Goal: Task Accomplishment & Management: Use online tool/utility

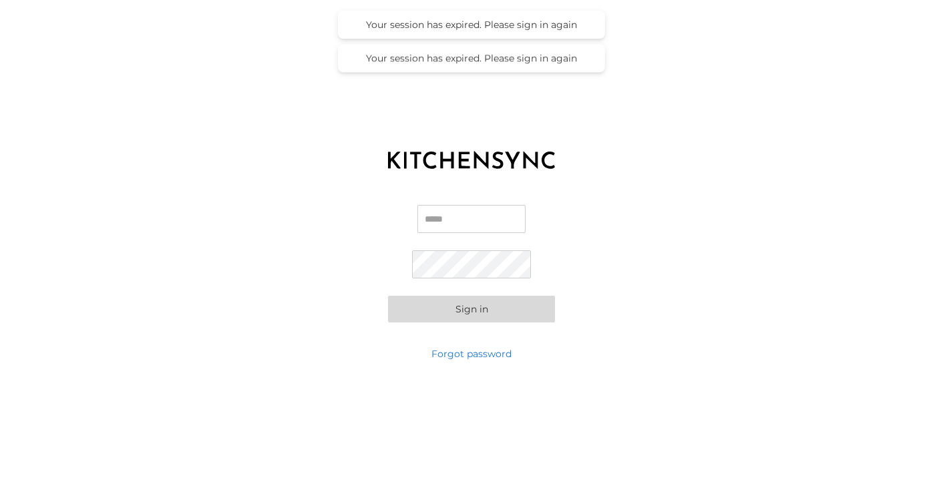
type input "**********"
click at [479, 312] on button "Sign in" at bounding box center [471, 309] width 167 height 27
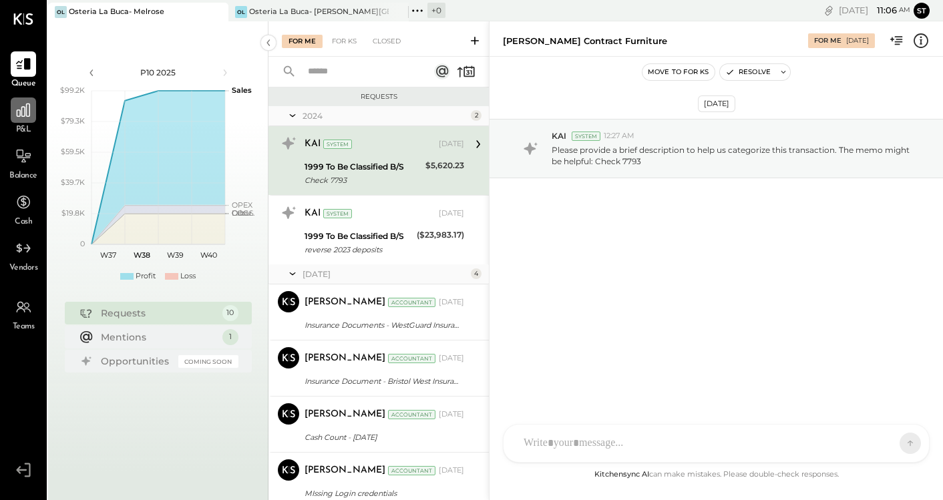
click at [21, 118] on icon at bounding box center [23, 109] width 17 height 17
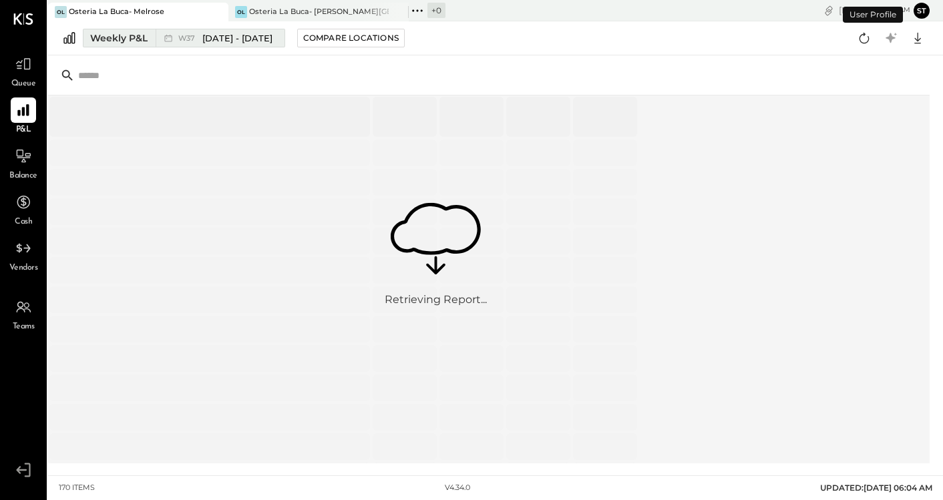
click at [144, 38] on div "Weekly P&L" at bounding box center [118, 37] width 57 height 13
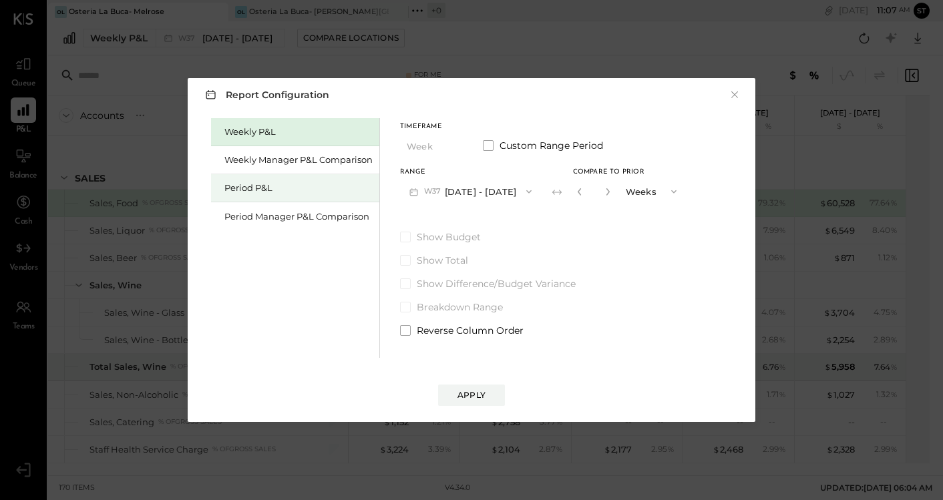
click at [306, 190] on div "Period P&L" at bounding box center [298, 188] width 148 height 13
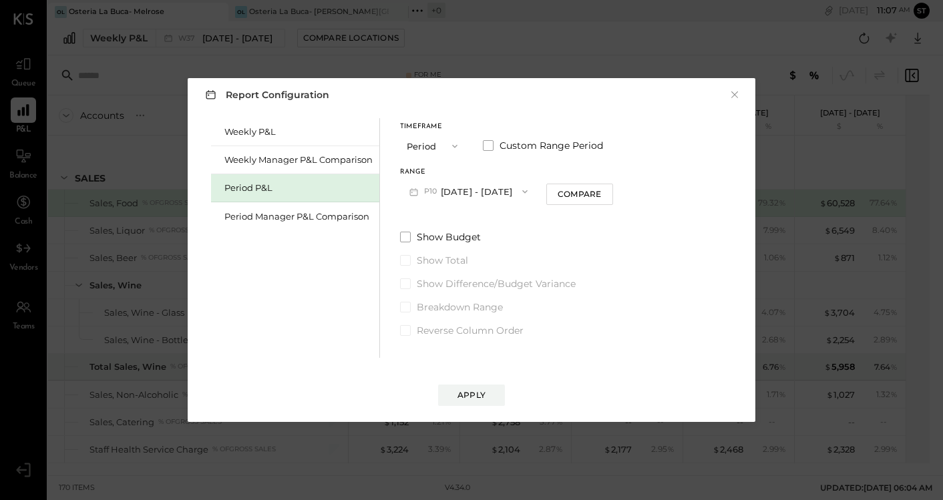
click at [460, 146] on button "Period" at bounding box center [433, 146] width 67 height 25
click at [439, 196] on div "YTD" at bounding box center [433, 194] width 65 height 24
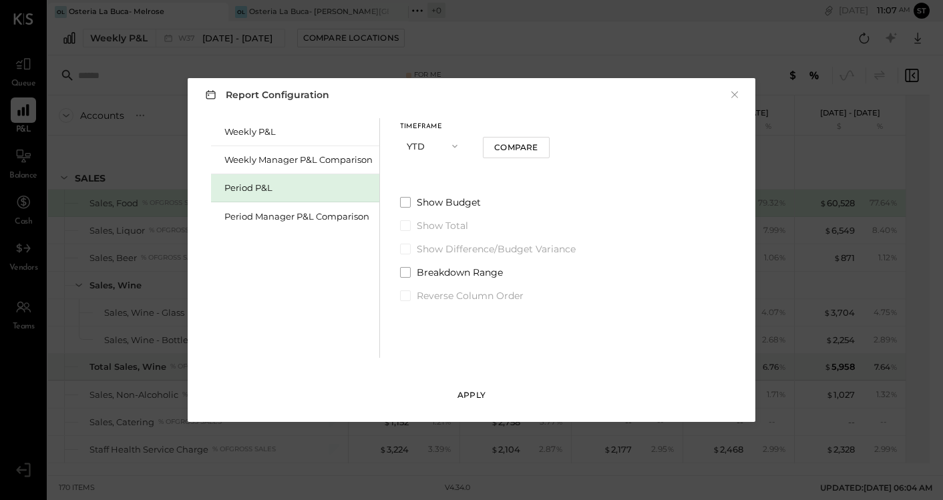
click at [475, 401] on button "Apply" at bounding box center [471, 395] width 67 height 21
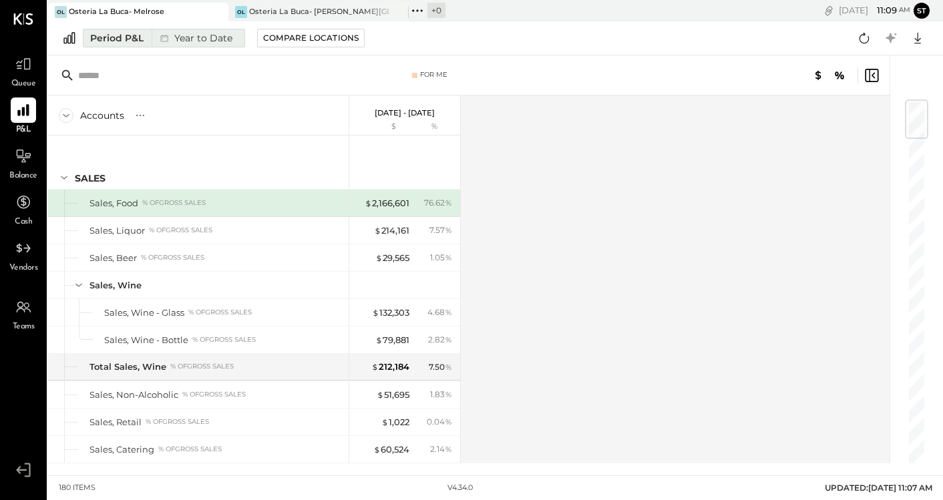
click at [219, 39] on div "Year to Date" at bounding box center [195, 37] width 86 height 17
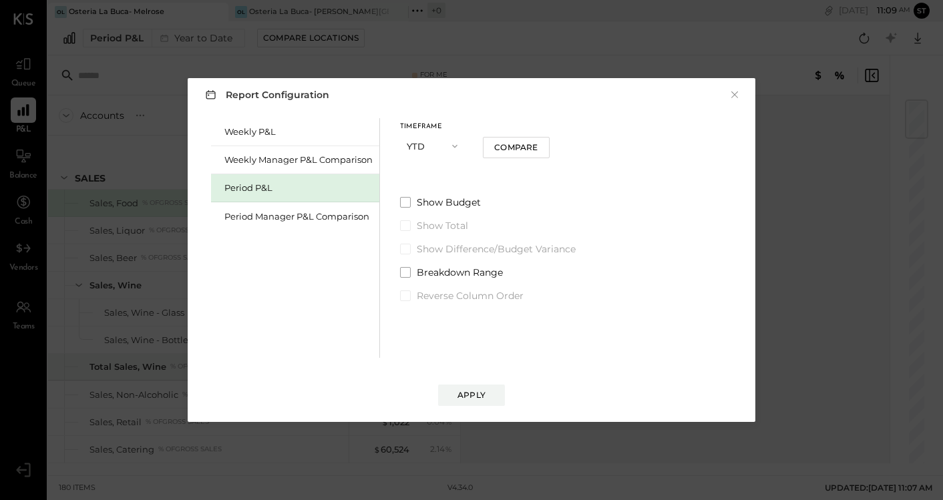
click at [458, 146] on icon "button" at bounding box center [454, 146] width 11 height 11
click at [434, 212] on div "Year" at bounding box center [433, 218] width 65 height 24
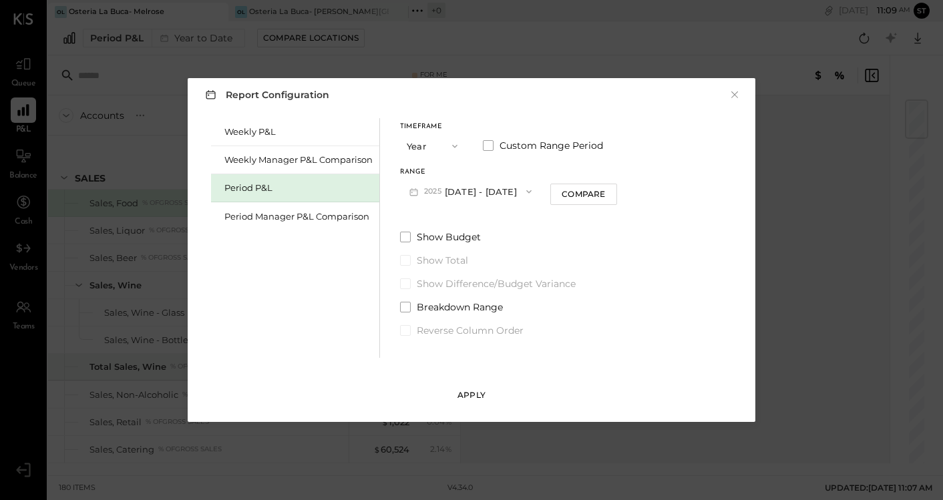
click at [481, 391] on div "Apply" at bounding box center [471, 394] width 28 height 11
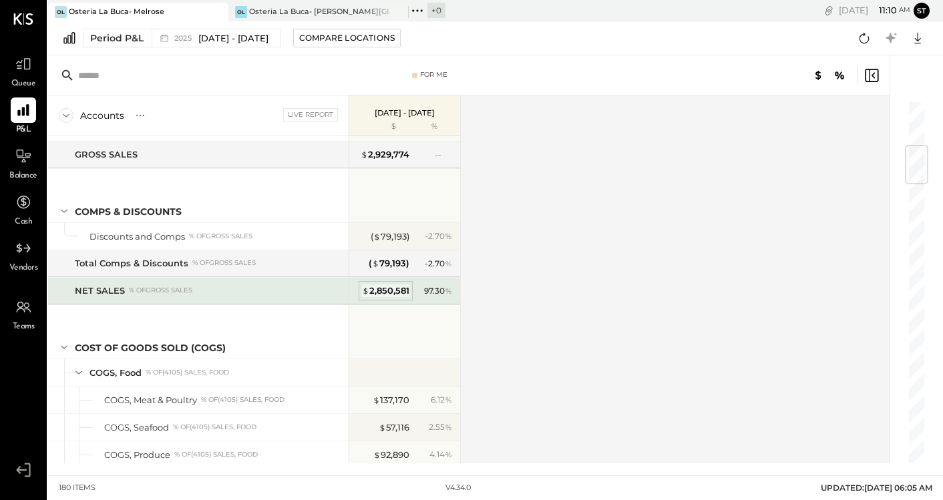
scroll to position [389, 0]
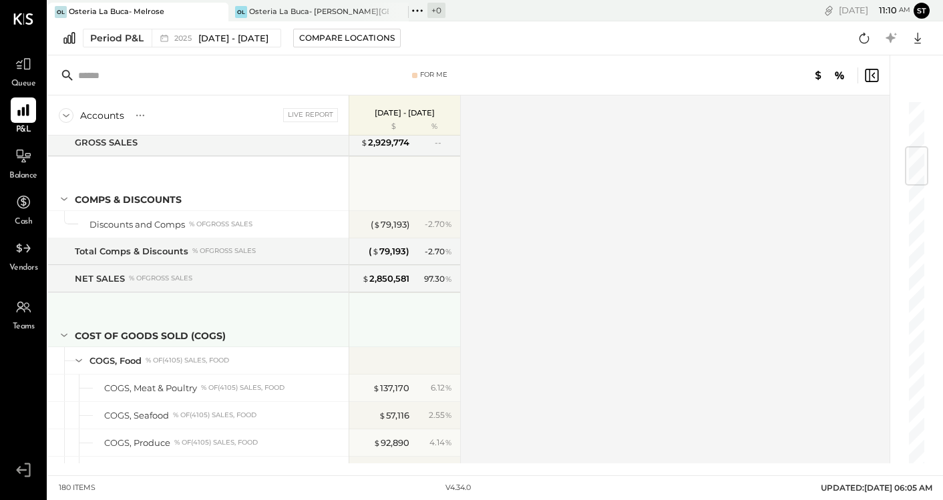
click at [63, 332] on icon at bounding box center [64, 335] width 15 height 15
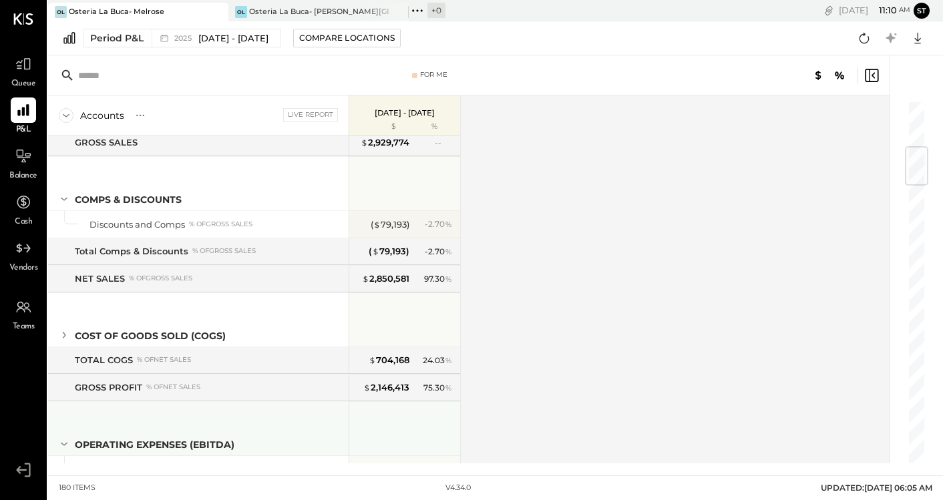
click at [66, 439] on icon at bounding box center [64, 444] width 15 height 15
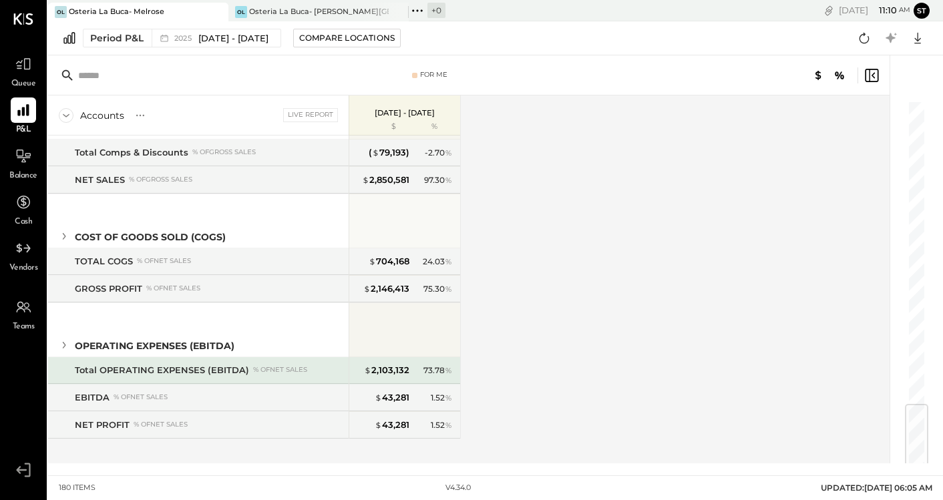
scroll to position [496, 0]
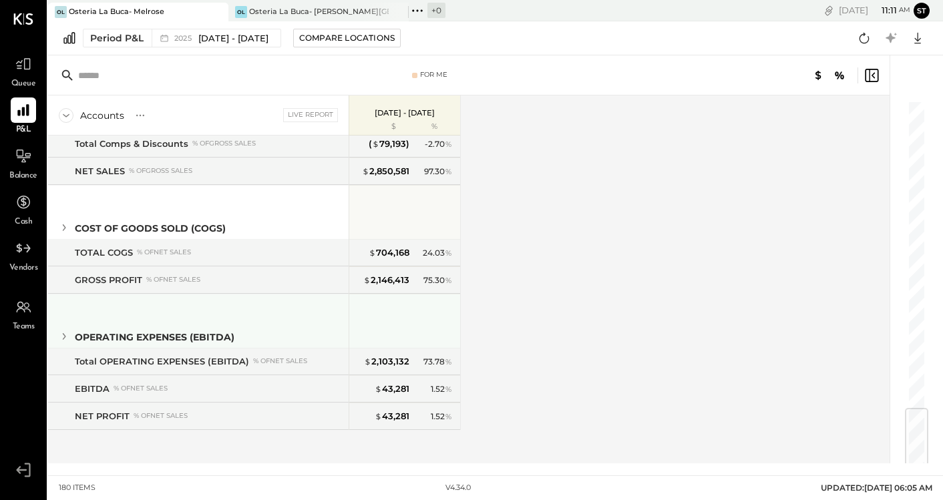
click at [63, 338] on icon at bounding box center [64, 336] width 3 height 7
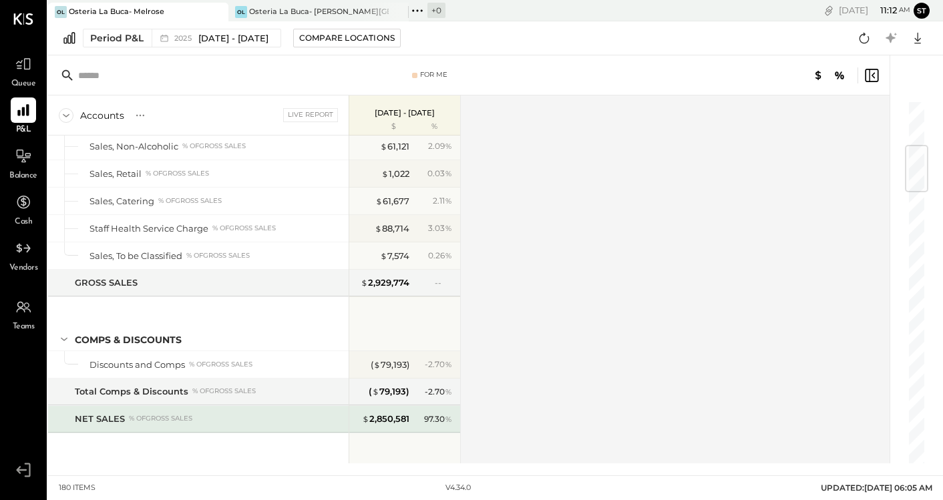
scroll to position [324, 0]
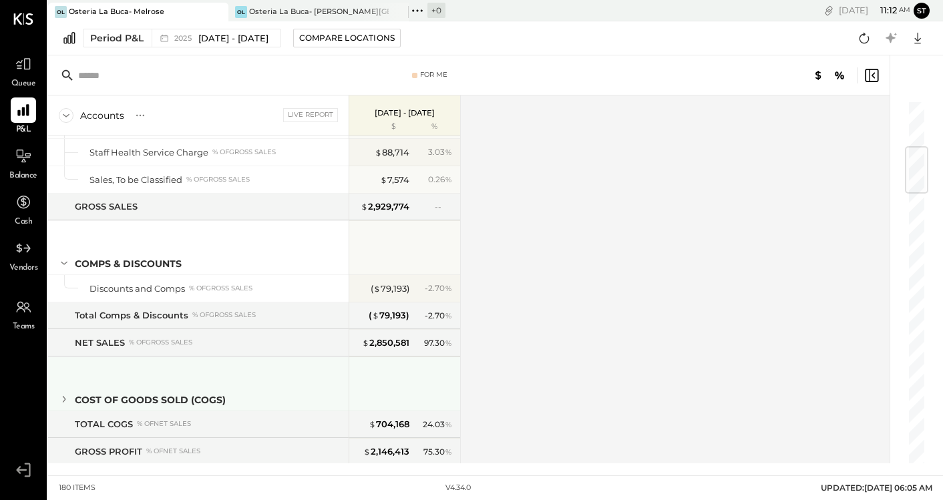
click at [63, 399] on icon at bounding box center [64, 399] width 15 height 15
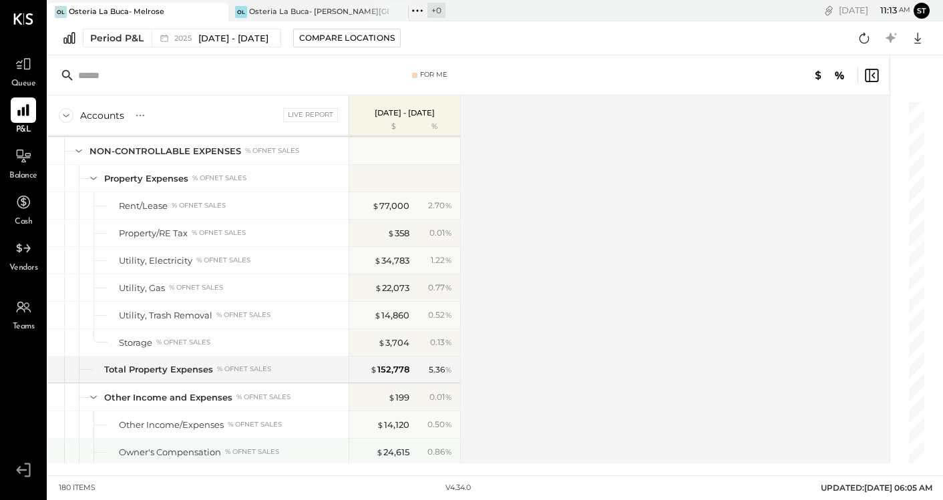
scroll to position [3945, 0]
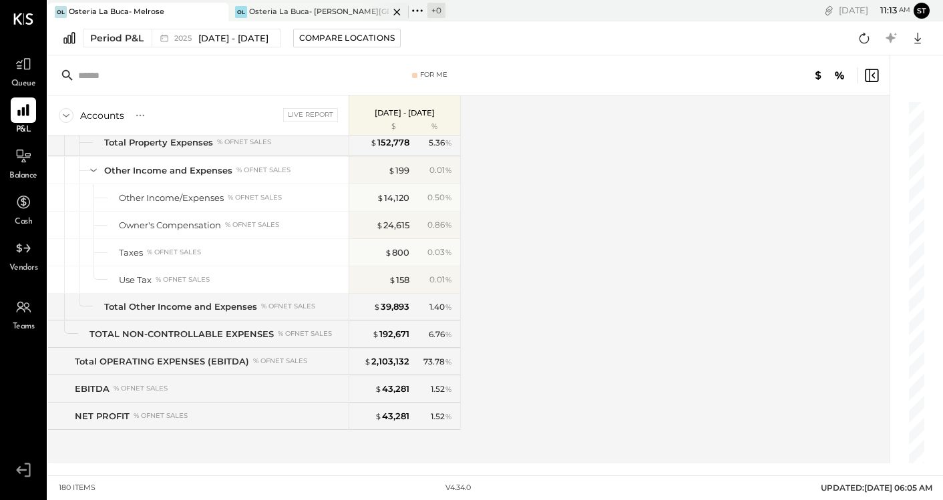
click at [342, 6] on div "OL Osteria La Buca- [PERSON_NAME][GEOGRAPHIC_DATA]" at bounding box center [308, 12] width 160 height 12
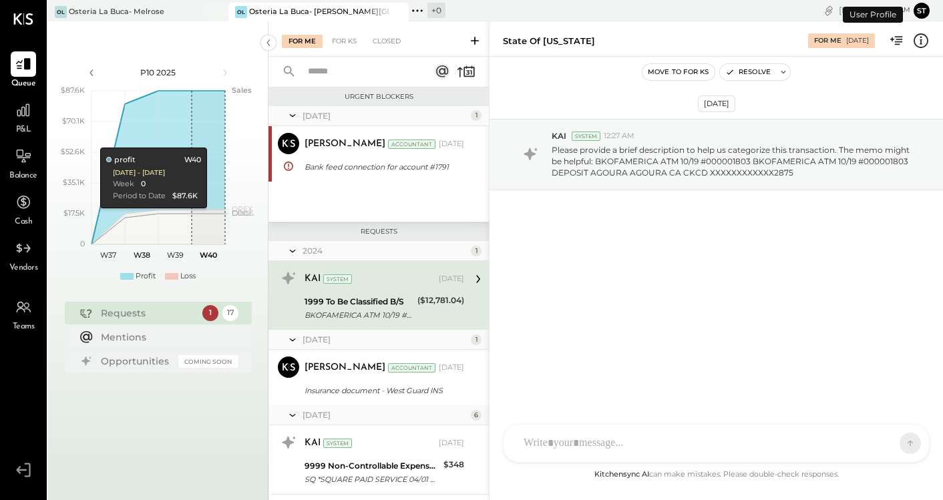
scroll to position [2, 0]
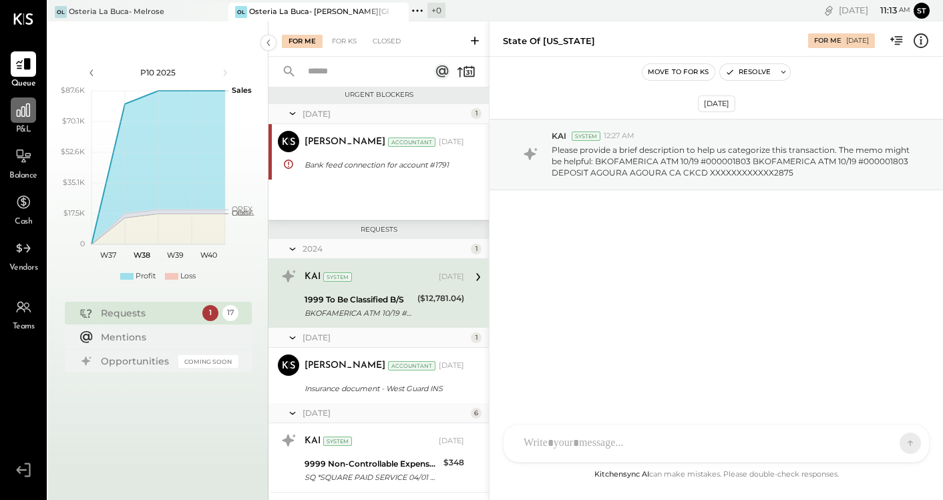
click at [25, 112] on icon at bounding box center [23, 109] width 13 height 13
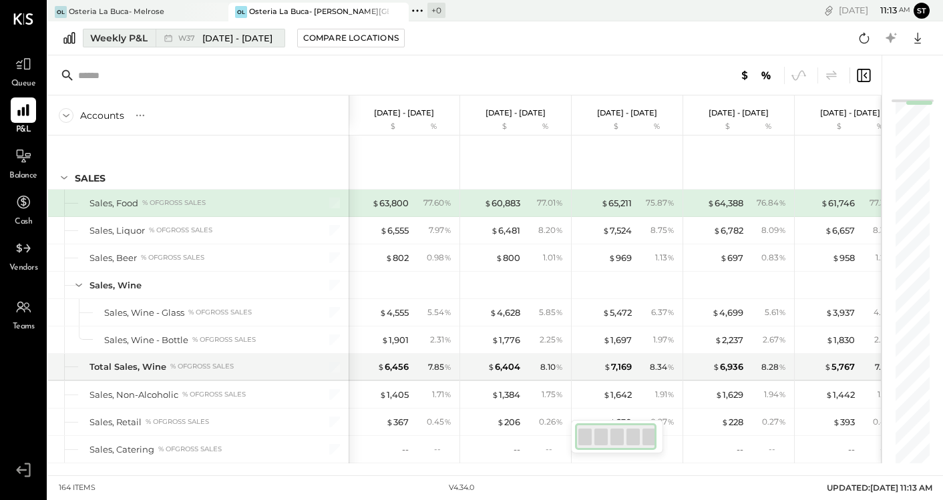
click at [122, 35] on div "Weekly P&L" at bounding box center [118, 37] width 57 height 13
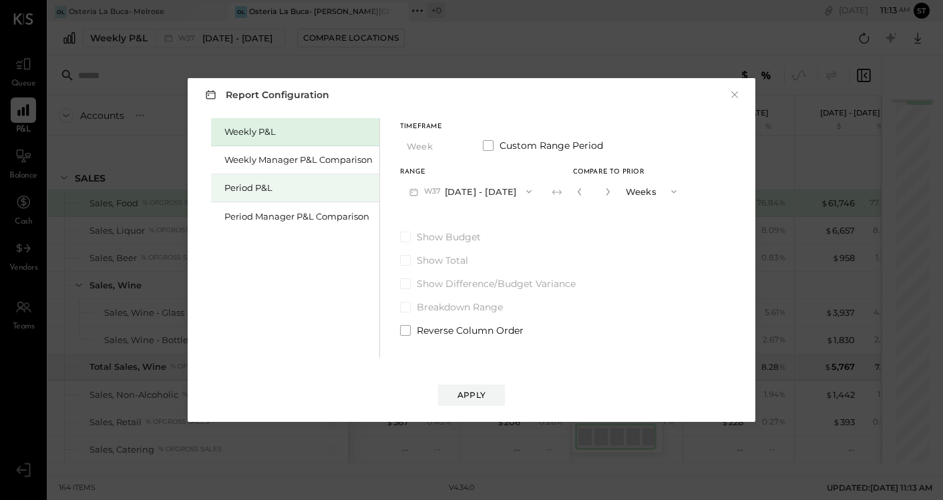
click at [292, 184] on div "Period P&L" at bounding box center [298, 188] width 148 height 13
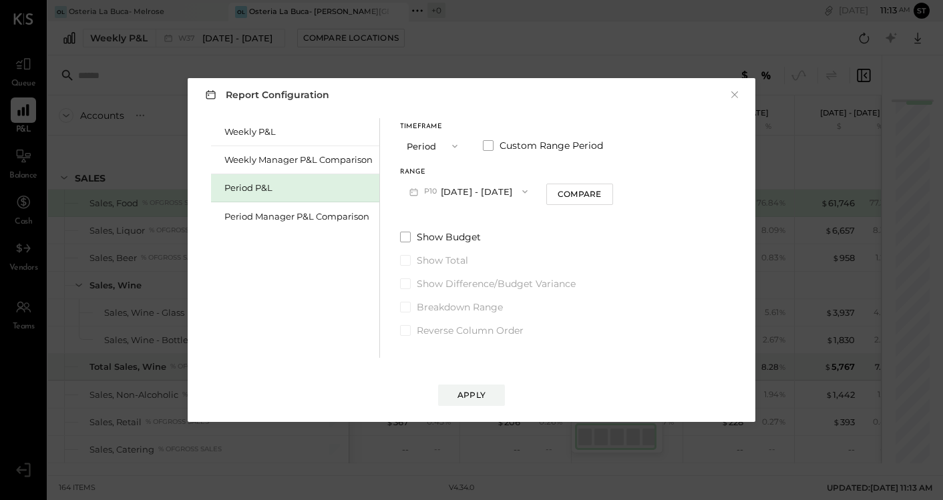
click at [455, 146] on icon "button" at bounding box center [454, 146] width 5 height 3
click at [429, 214] on div "Year" at bounding box center [433, 218] width 65 height 24
click at [464, 393] on div "Apply" at bounding box center [471, 394] width 28 height 11
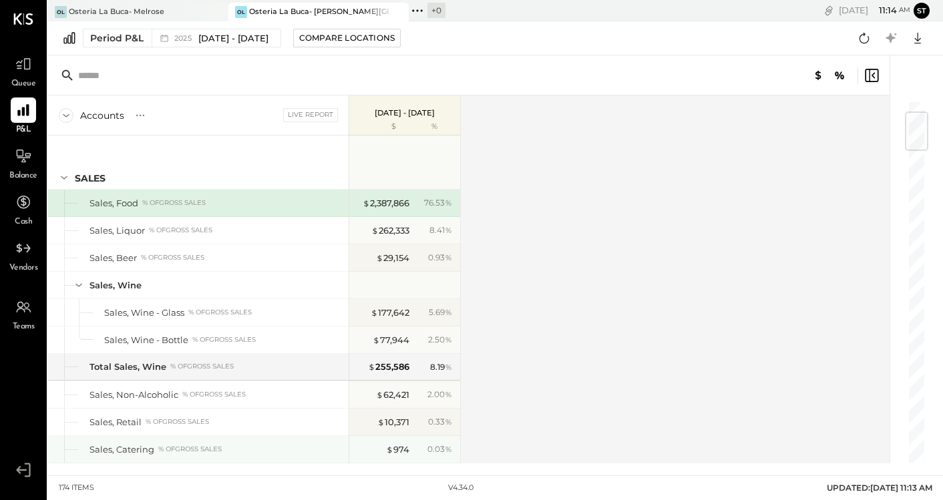
scroll to position [190, 0]
